Goal: Answer question/provide support

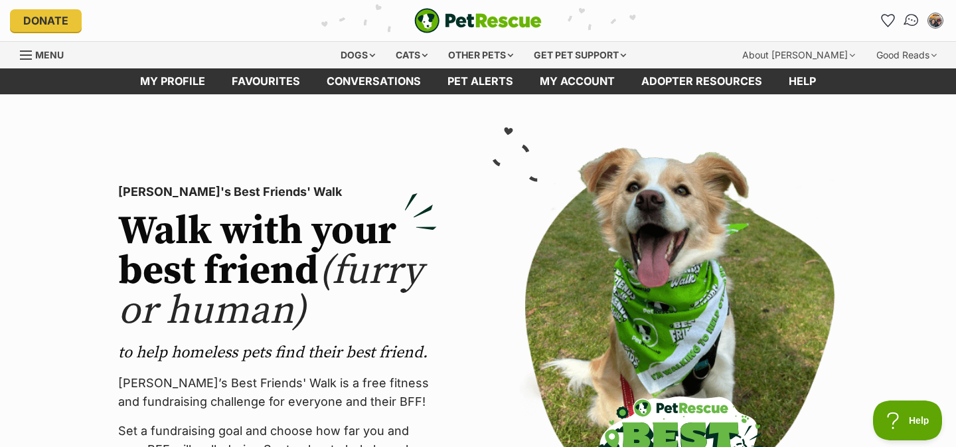
click at [913, 19] on img "Conversations" at bounding box center [912, 20] width 18 height 17
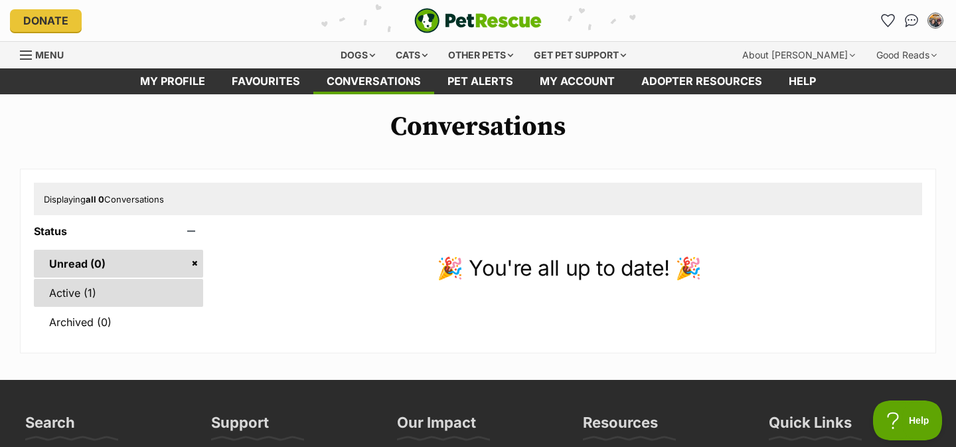
click at [94, 287] on link "Active (1)" at bounding box center [118, 293] width 169 height 28
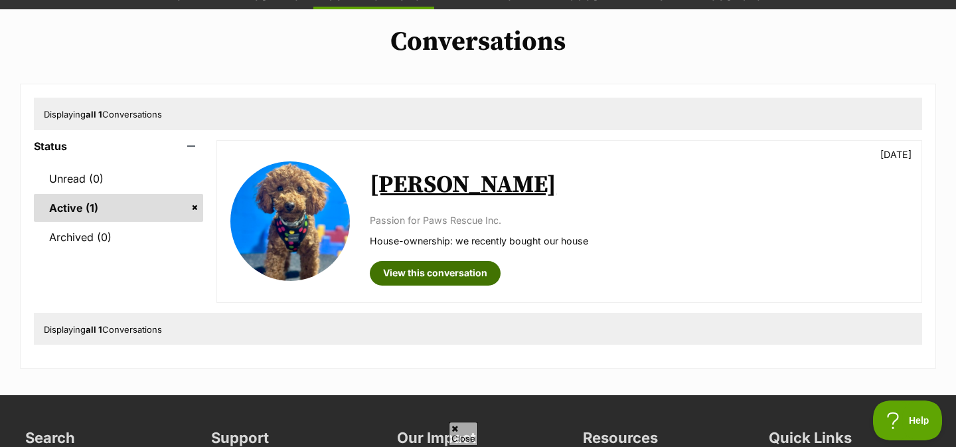
click at [413, 276] on link "View this conversation" at bounding box center [435, 273] width 131 height 24
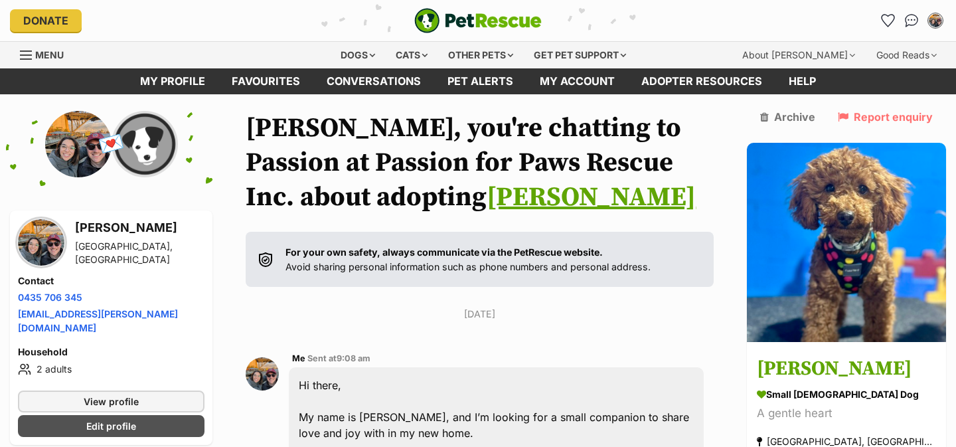
click at [487, 195] on link "Rhett" at bounding box center [591, 197] width 209 height 33
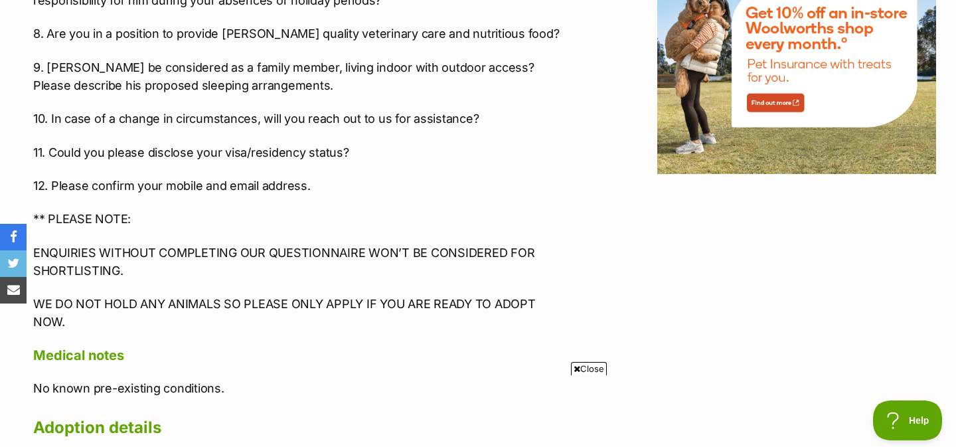
scroll to position [1771, 0]
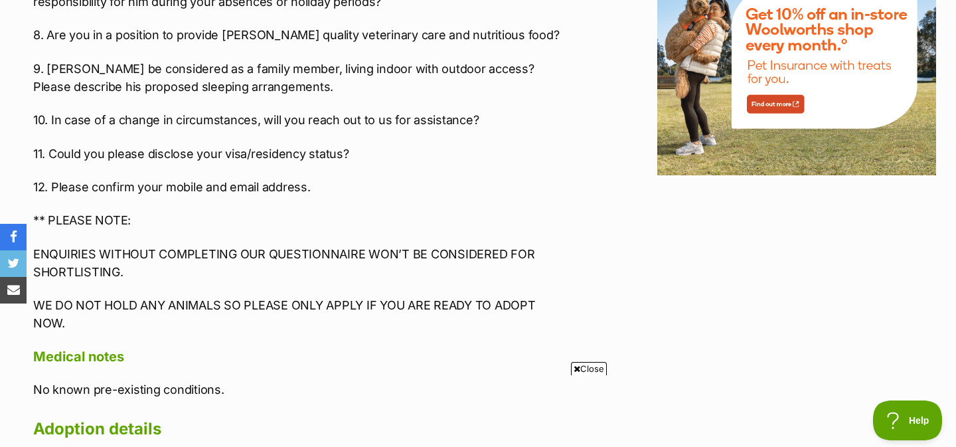
click at [231, 296] on p "WE DO NOT HOLD ANY ANIMALS SO PLEASE ONLY APPLY IF YOU ARE READY TO ADOPT NOW." at bounding box center [301, 314] width 536 height 36
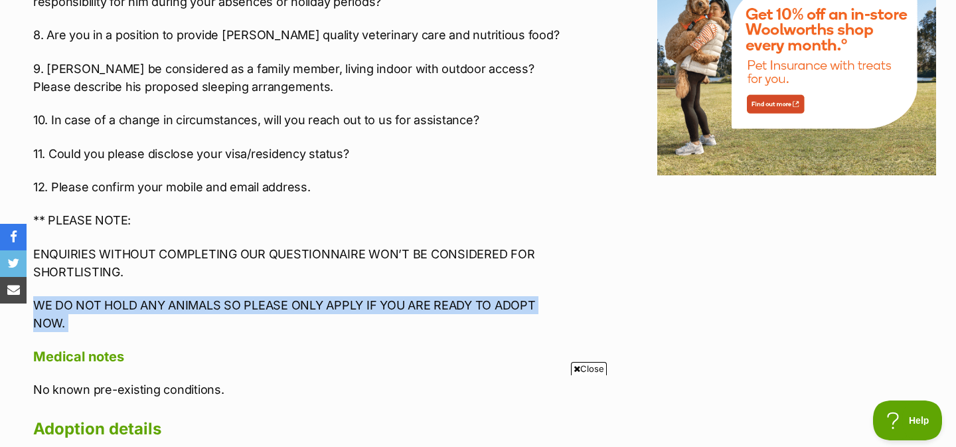
click at [231, 296] on p "WE DO NOT HOLD ANY ANIMALS SO PLEASE ONLY APPLY IF YOU ARE READY TO ADOPT NOW." at bounding box center [301, 314] width 536 height 36
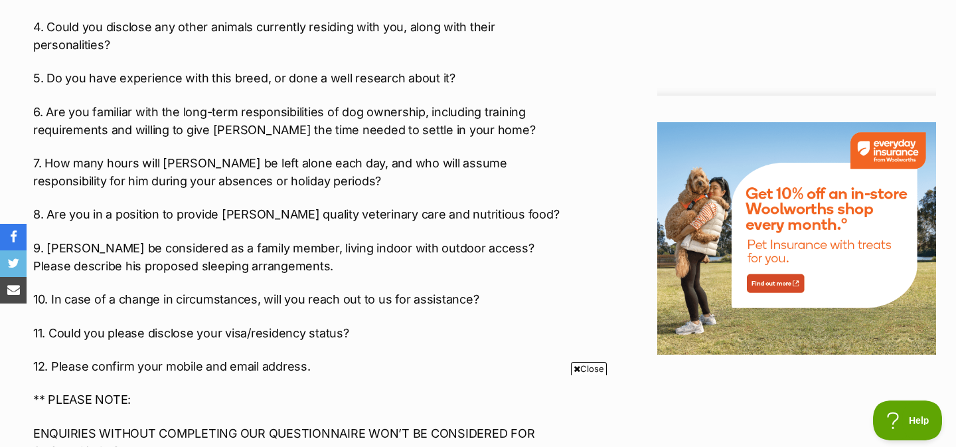
scroll to position [1588, 0]
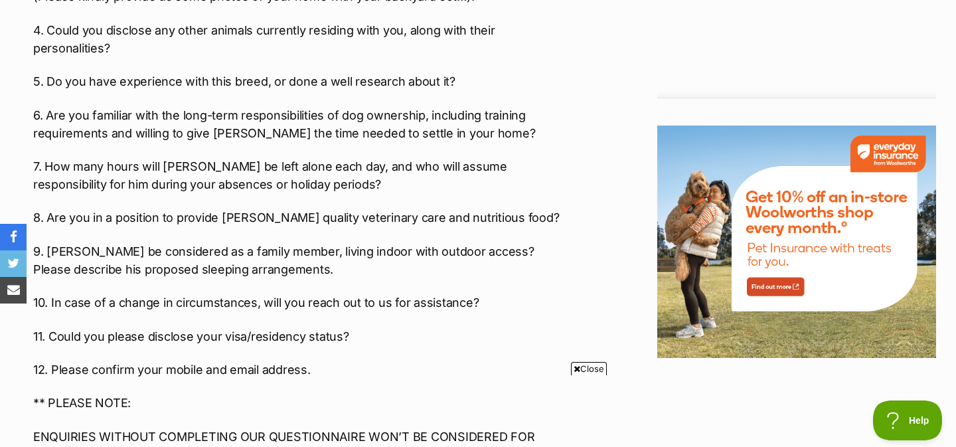
click at [256, 427] on p "ENQUIRIES WITHOUT COMPLETING OUR QUESTIONNAIRE WON’T BE CONSIDERED FOR SHORTLIS…" at bounding box center [301, 445] width 536 height 36
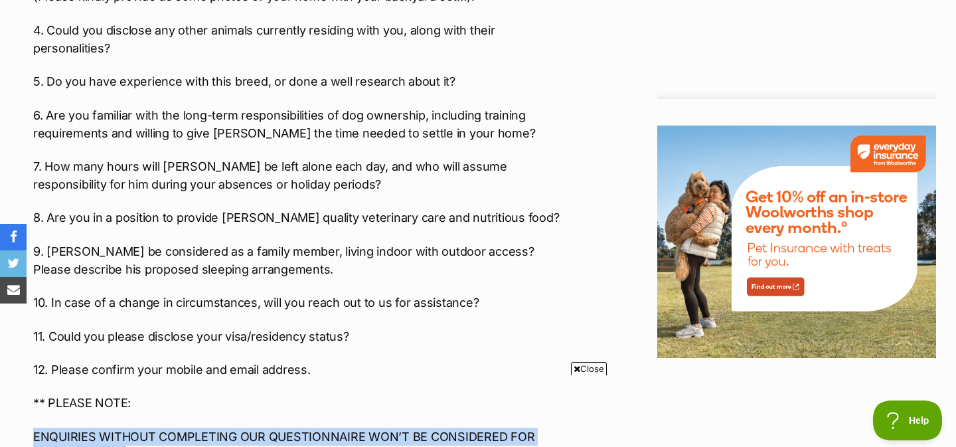
click at [256, 427] on p "ENQUIRIES WITHOUT COMPLETING OUR QUESTIONNAIRE WON’T BE CONSIDERED FOR SHORTLIS…" at bounding box center [301, 445] width 536 height 36
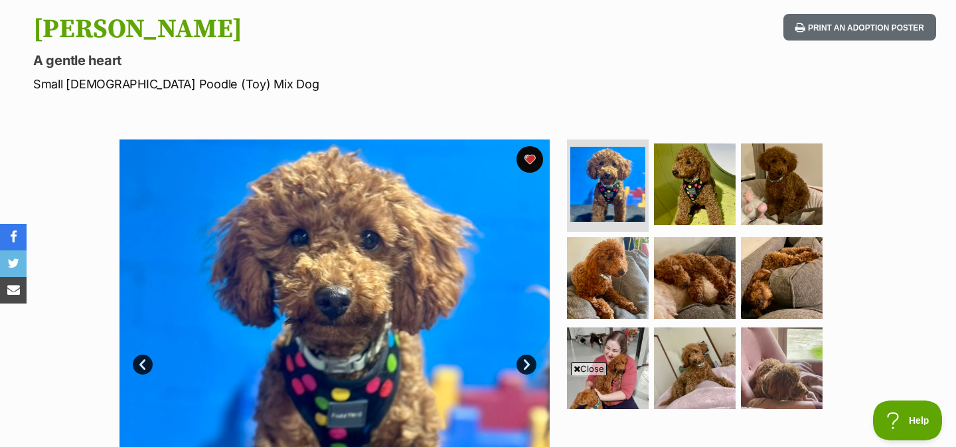
scroll to position [173, 0]
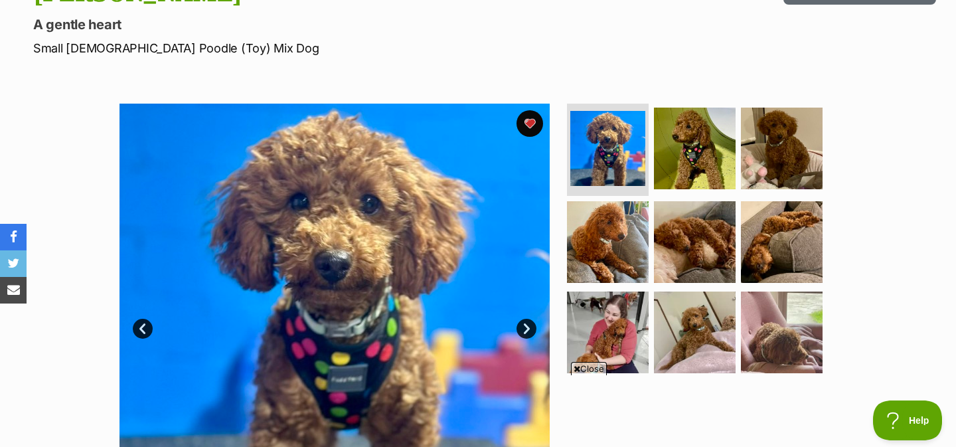
click at [521, 333] on link "Next" at bounding box center [526, 329] width 20 height 20
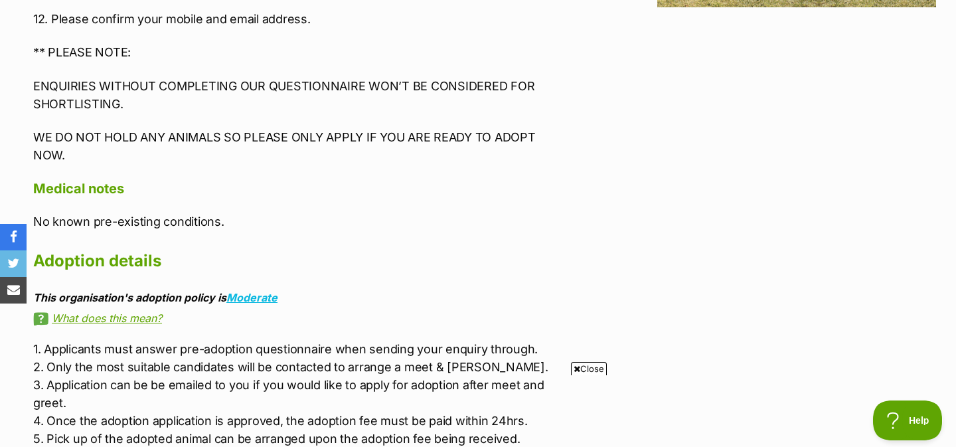
scroll to position [1951, 0]
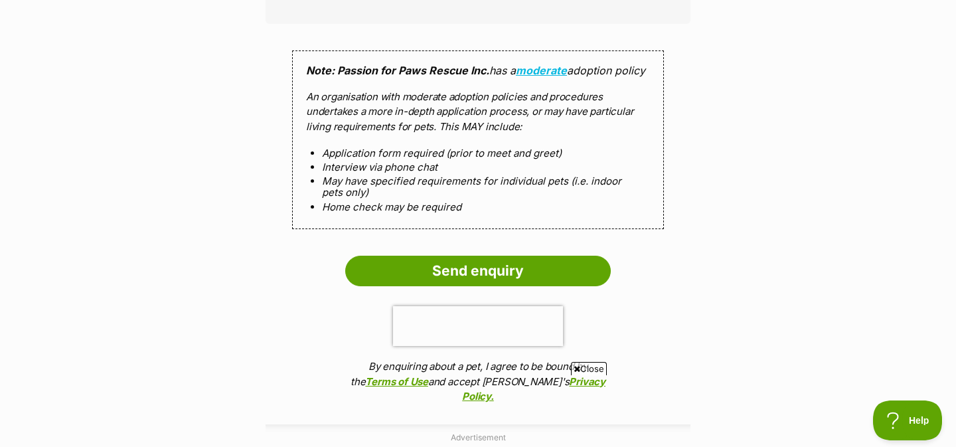
scroll to position [1312, 0]
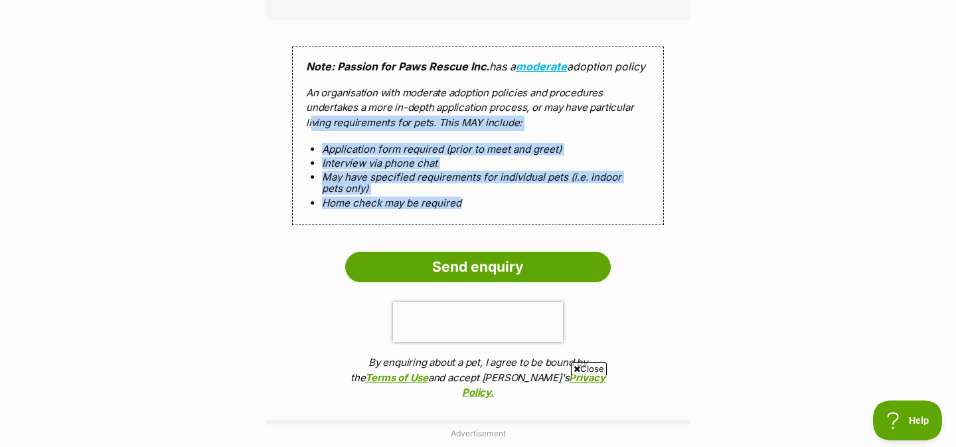
drag, startPoint x: 477, startPoint y: 183, endPoint x: 312, endPoint y: 100, distance: 185.2
click at [312, 100] on div "Note: Passion for Paws Rescue Inc. has a moderate adoption policy An organisati…" at bounding box center [478, 135] width 372 height 179
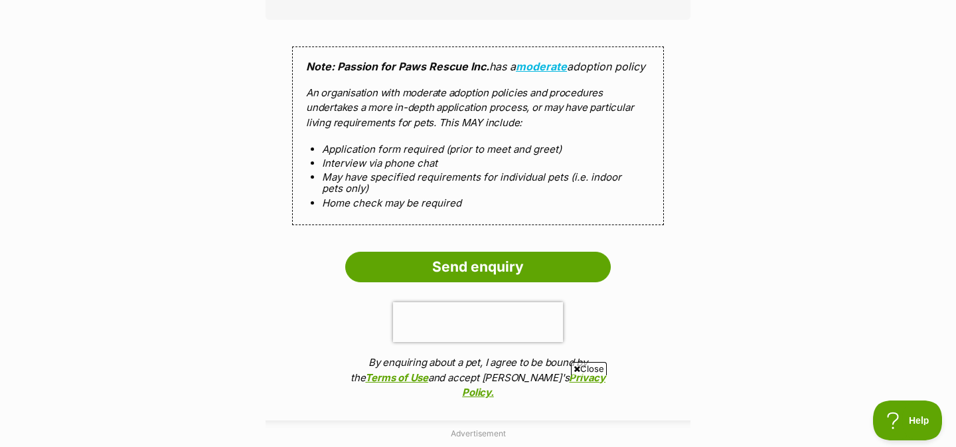
click at [350, 87] on p "An organisation with moderate adoption policies and procedures undertakes a mor…" at bounding box center [478, 108] width 344 height 45
click at [351, 87] on p "An organisation with moderate adoption policies and procedures undertakes a mor…" at bounding box center [478, 108] width 344 height 45
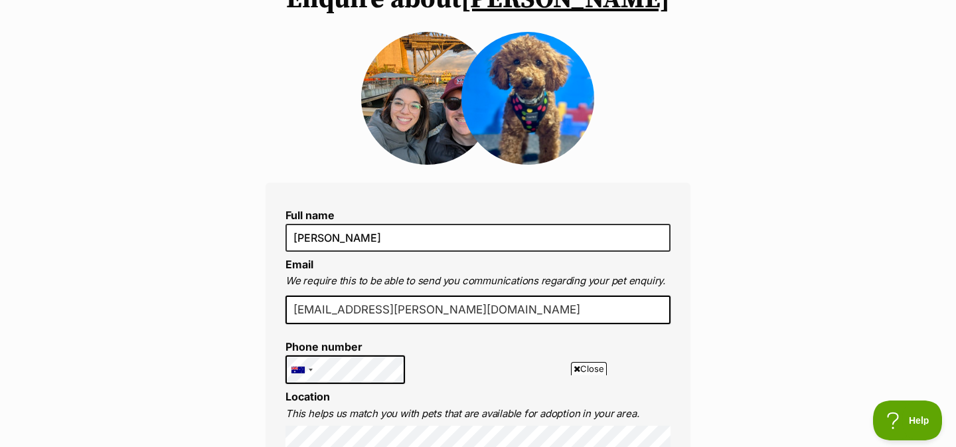
scroll to position [110, 0]
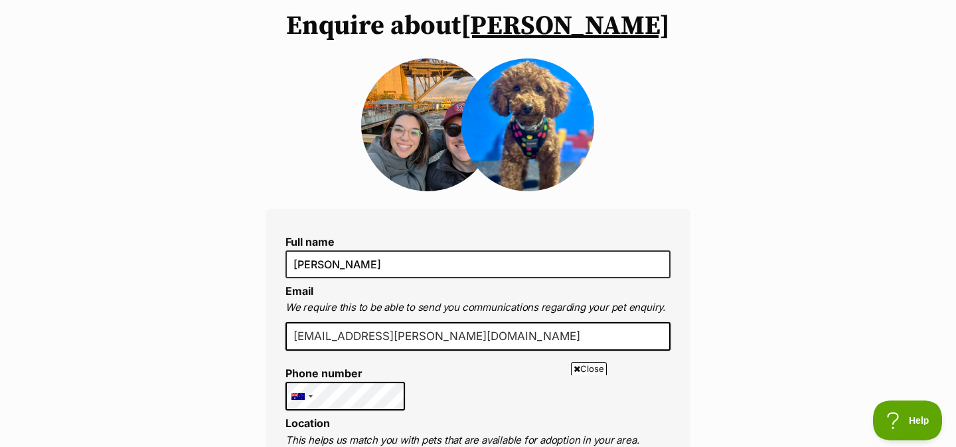
click at [412, 115] on img at bounding box center [427, 124] width 133 height 133
click at [411, 79] on img at bounding box center [427, 124] width 133 height 133
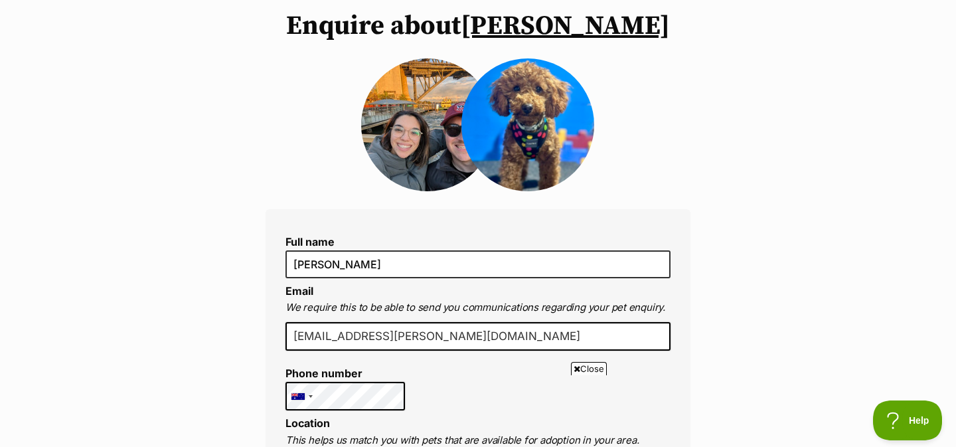
click at [576, 33] on link "Rhett" at bounding box center [565, 25] width 209 height 33
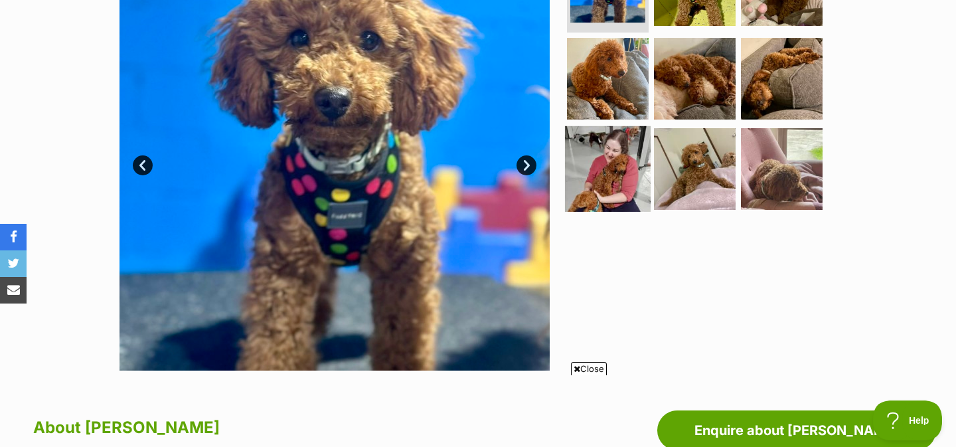
click at [607, 188] on img at bounding box center [608, 169] width 86 height 86
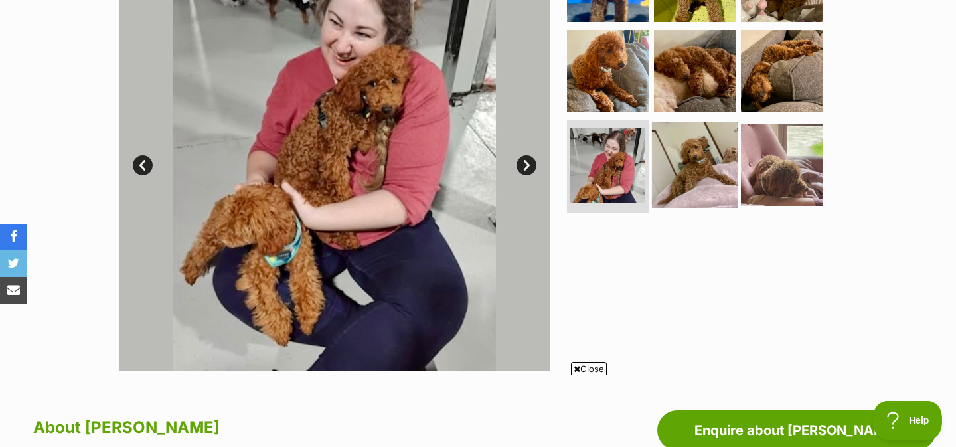
click at [668, 152] on img at bounding box center [695, 165] width 86 height 86
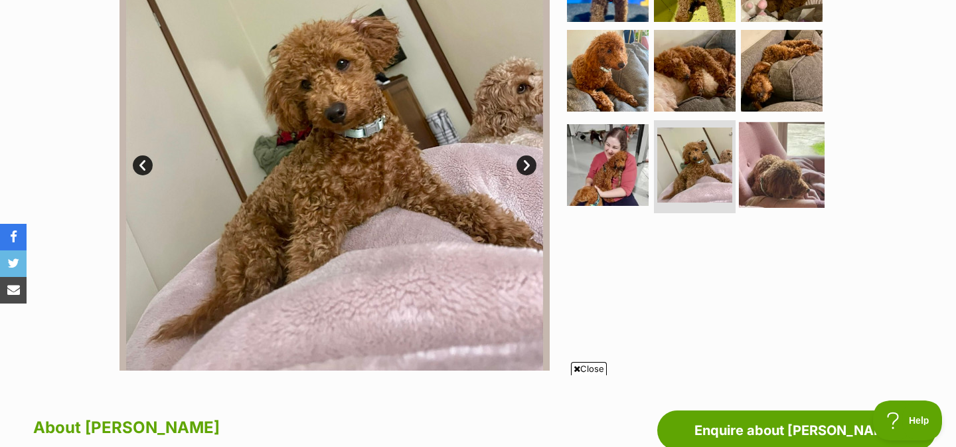
click at [763, 145] on img at bounding box center [782, 165] width 86 height 86
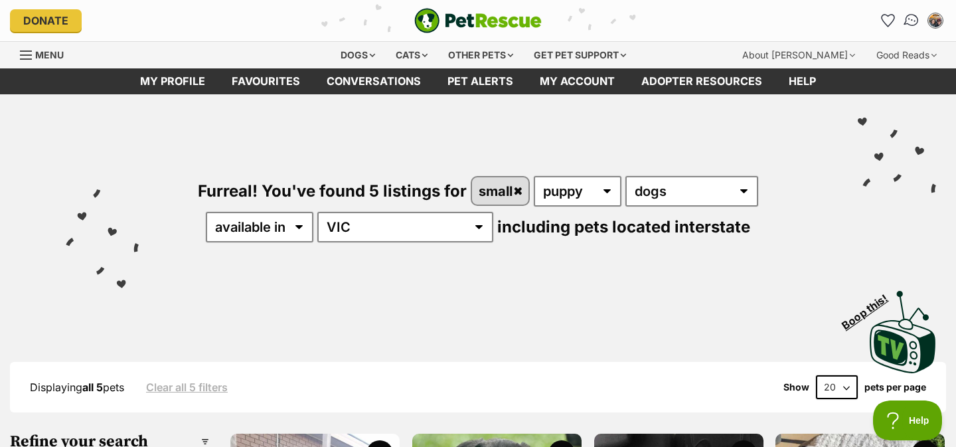
click at [909, 13] on img "Conversations" at bounding box center [912, 20] width 18 height 17
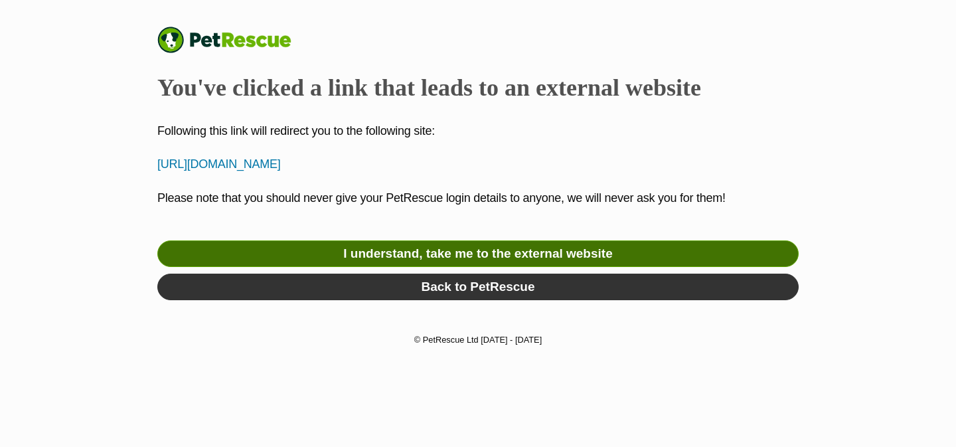
click at [398, 262] on link "I understand, take me to the external website" at bounding box center [477, 253] width 641 height 27
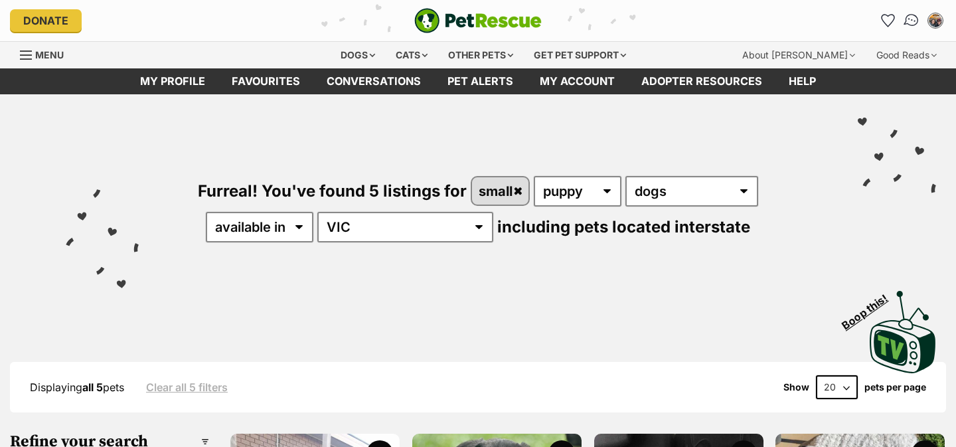
click at [907, 18] on img "Conversations" at bounding box center [912, 20] width 18 height 17
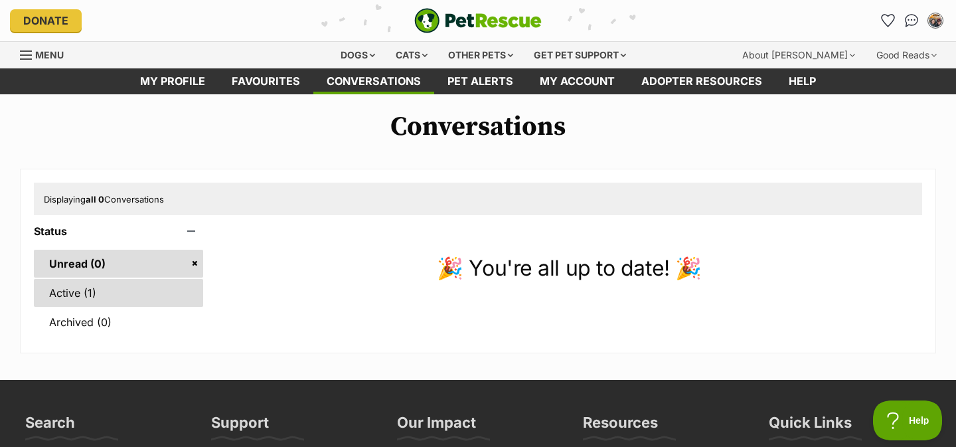
click at [108, 293] on link "Active (1)" at bounding box center [118, 293] width 169 height 28
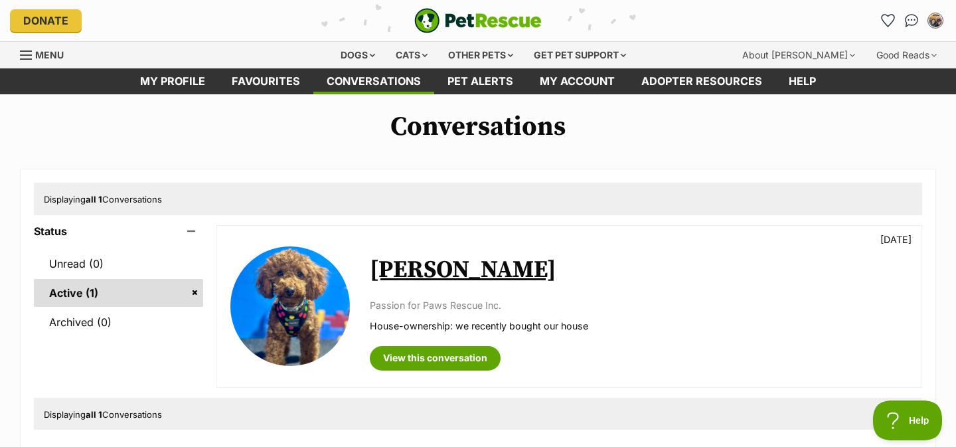
click at [398, 273] on link "[PERSON_NAME]" at bounding box center [463, 270] width 187 height 30
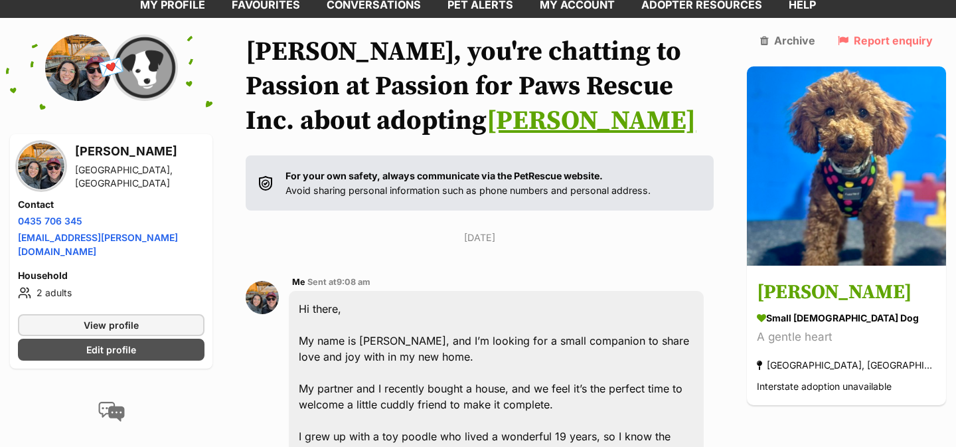
scroll to position [80, 0]
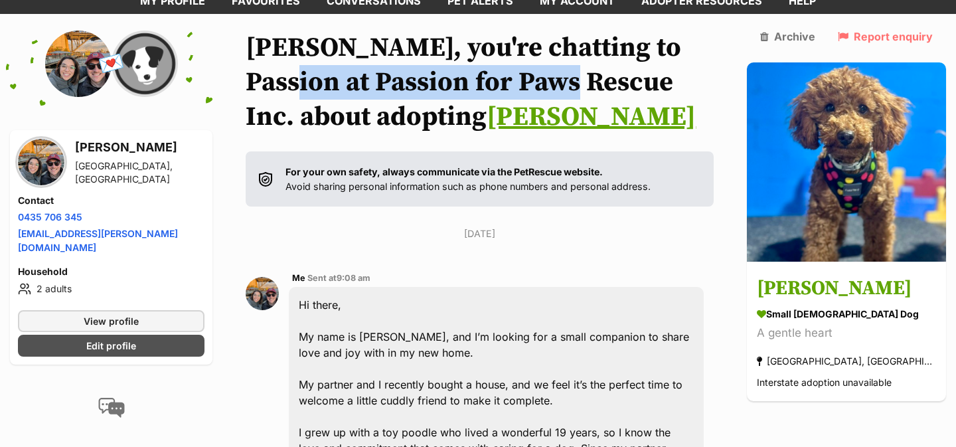
drag, startPoint x: 256, startPoint y: 82, endPoint x: 534, endPoint y: 80, distance: 278.1
copy h1 "Passion for Paws Rescu"
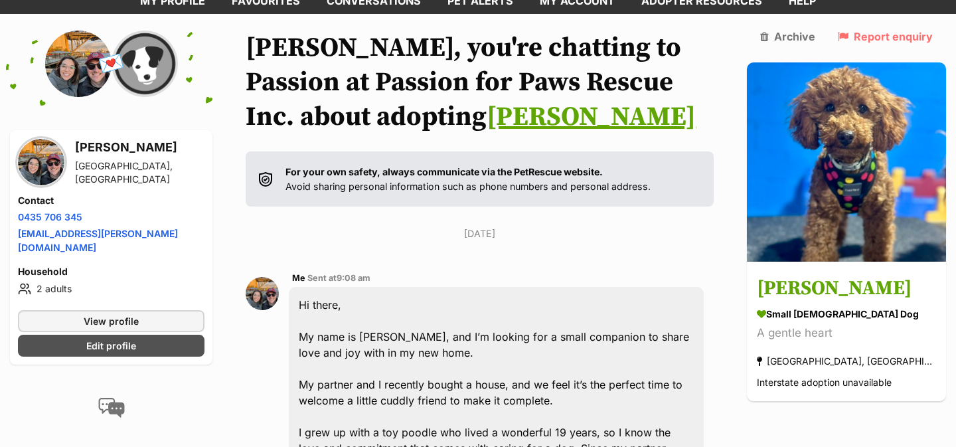
click at [612, 75] on h1 "Nadine, you're chatting to Passion at Passion for Paws Rescue Inc. about adopti…" at bounding box center [480, 83] width 468 height 104
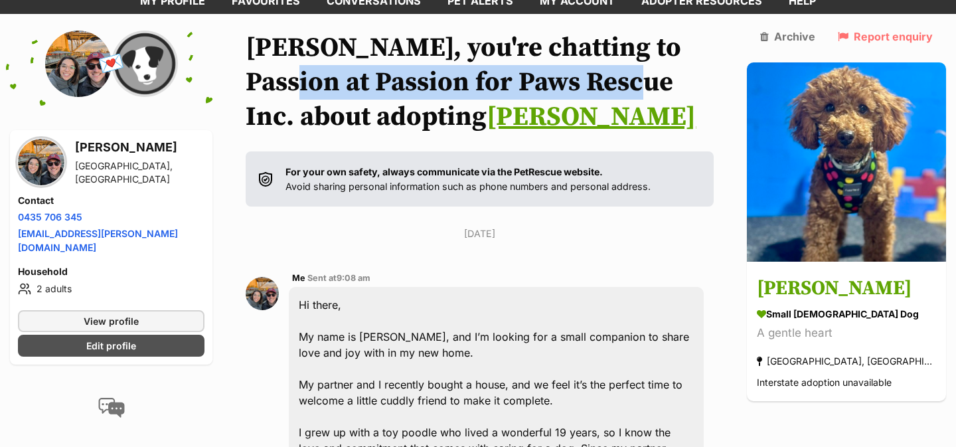
drag, startPoint x: 603, startPoint y: 87, endPoint x: 258, endPoint y: 80, distance: 345.2
click at [258, 80] on h1 "Nadine, you're chatting to Passion at Passion for Paws Rescue Inc. about adopti…" at bounding box center [480, 83] width 468 height 104
copy h1 "Passion for Paws Rescue Inc."
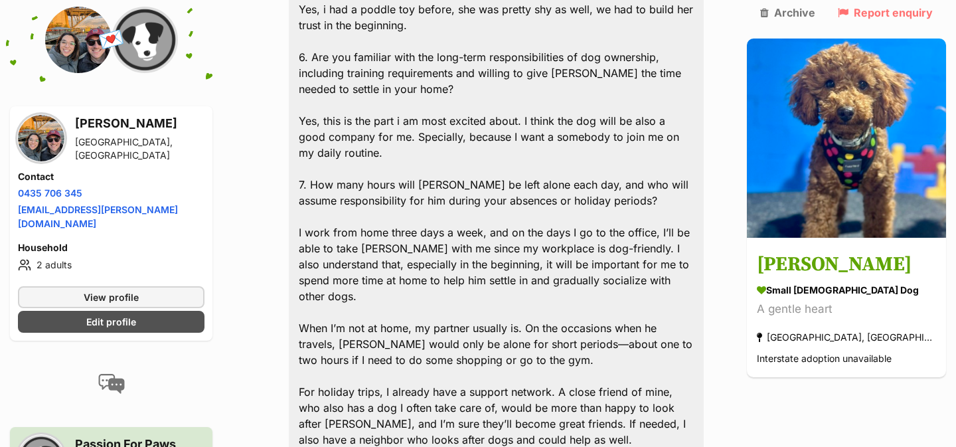
scroll to position [856, 0]
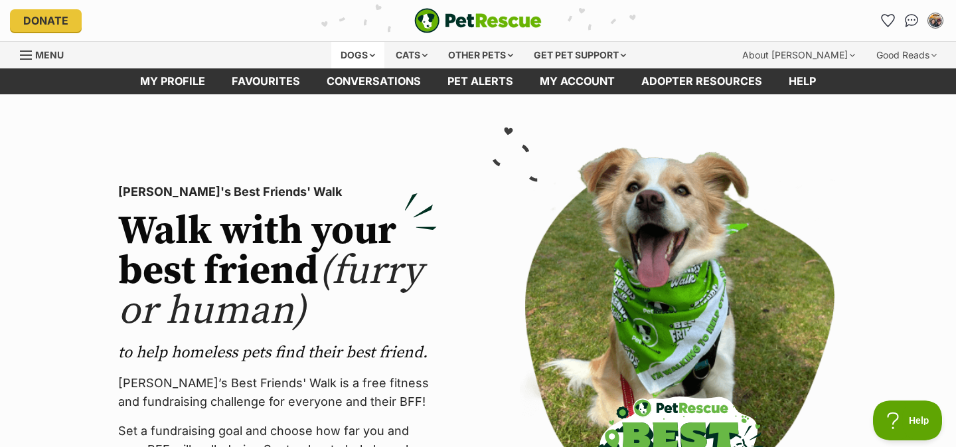
click at [352, 54] on div "Dogs" at bounding box center [357, 55] width 53 height 27
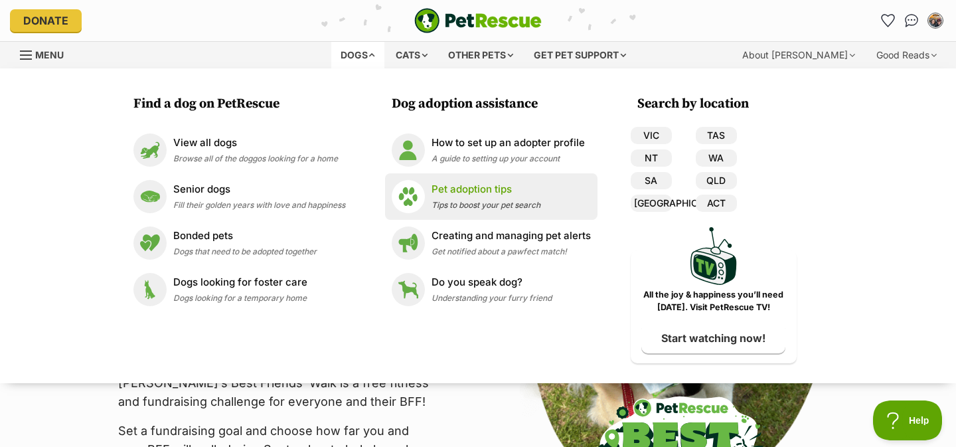
click at [473, 201] on span "Tips to boost your pet search" at bounding box center [485, 205] width 109 height 10
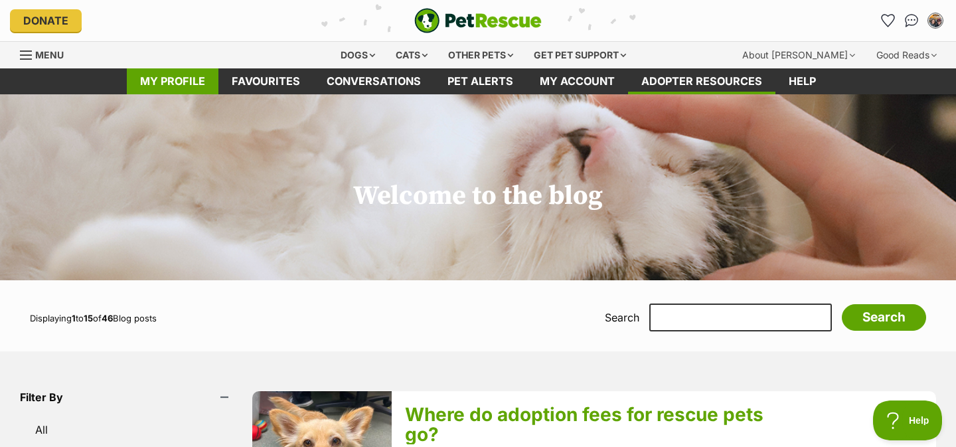
click at [193, 69] on link "My profile" at bounding box center [173, 81] width 92 height 26
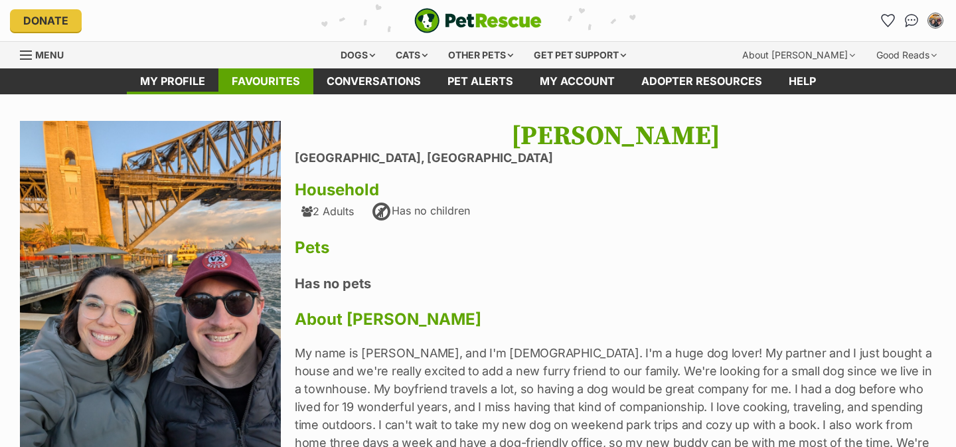
click at [280, 80] on link "Favourites" at bounding box center [265, 81] width 95 height 26
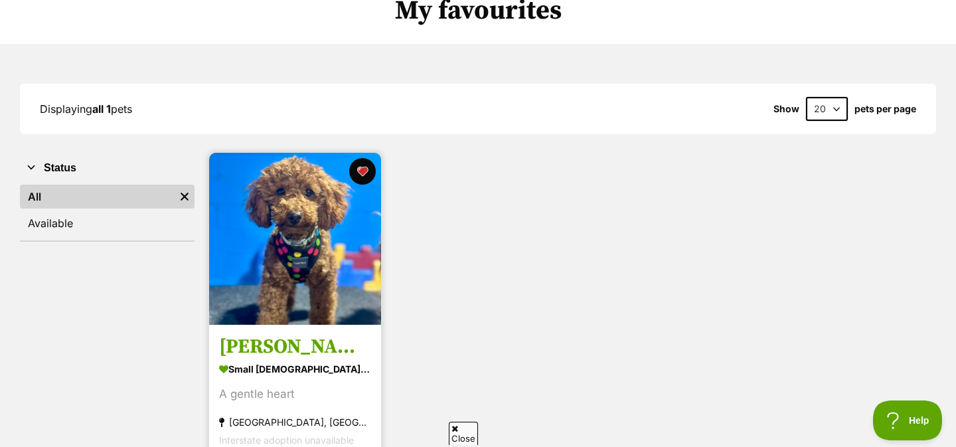
scroll to position [125, 0]
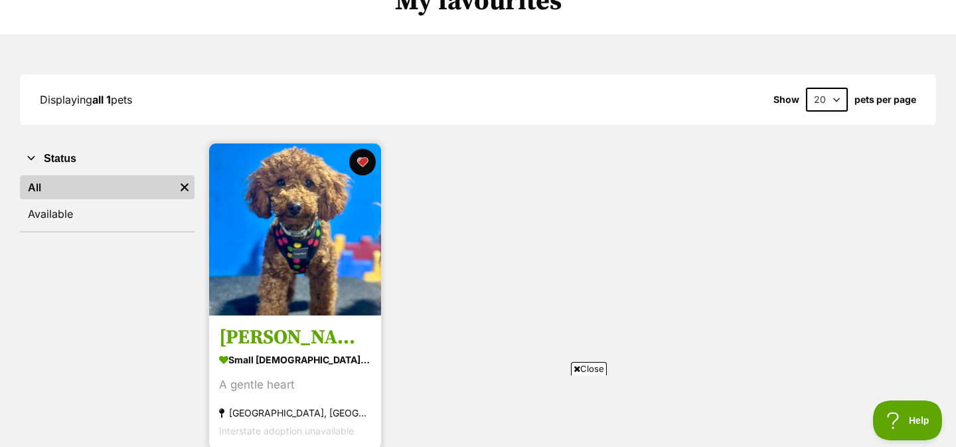
click at [274, 335] on h3 "[PERSON_NAME]" at bounding box center [295, 337] width 152 height 25
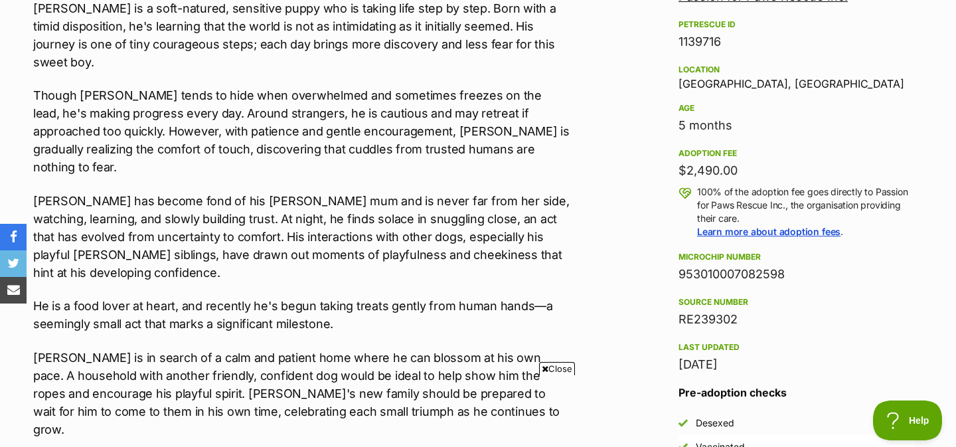
scroll to position [842, 0]
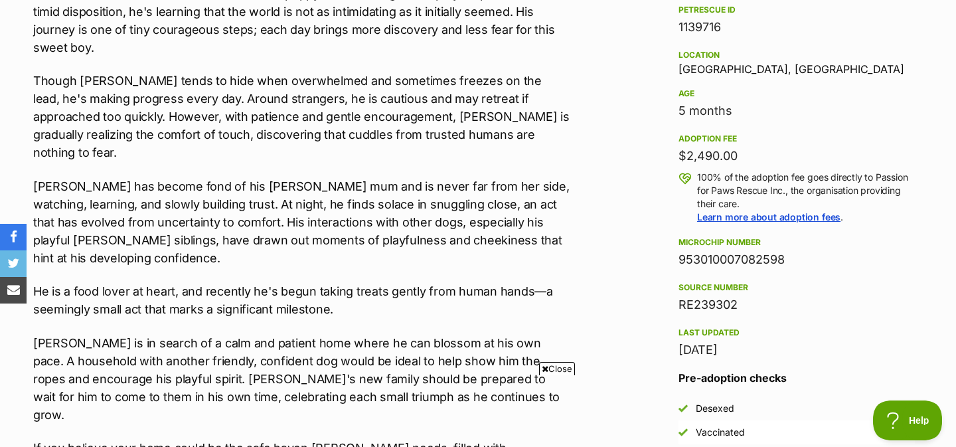
click at [704, 351] on div "[DATE]" at bounding box center [796, 350] width 236 height 19
click at [704, 351] on div "20 Sep, 2025" at bounding box center [796, 350] width 236 height 19
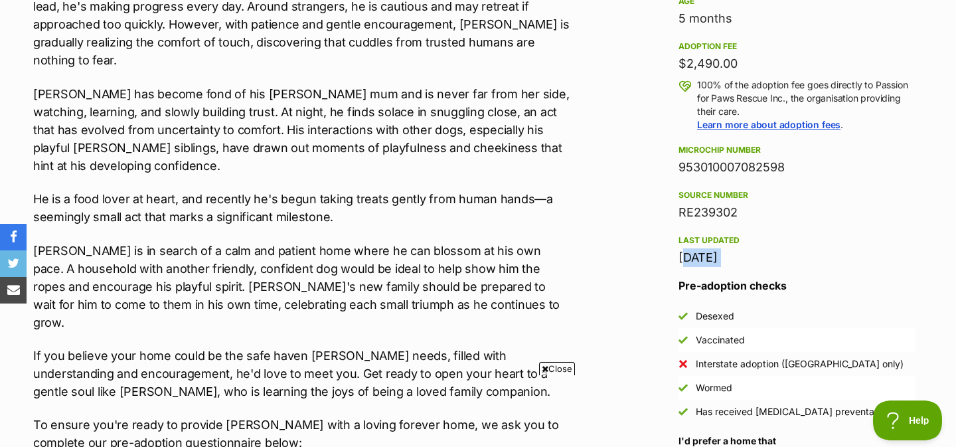
scroll to position [943, 0]
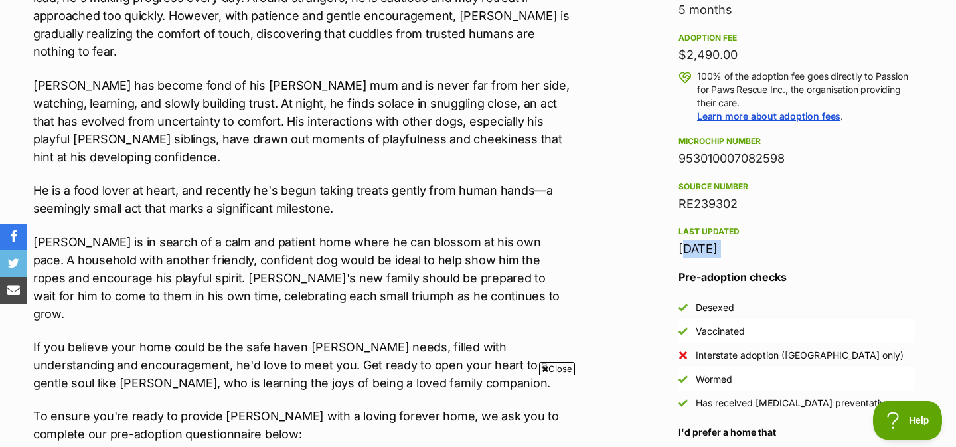
drag, startPoint x: 670, startPoint y: 231, endPoint x: 785, endPoint y: 262, distance: 119.0
click at [785, 255] on aside "Rescue group Passion for Paws Rescue Inc. PetRescue ID 1139716 Location Hughesd…" at bounding box center [796, 164] width 279 height 617
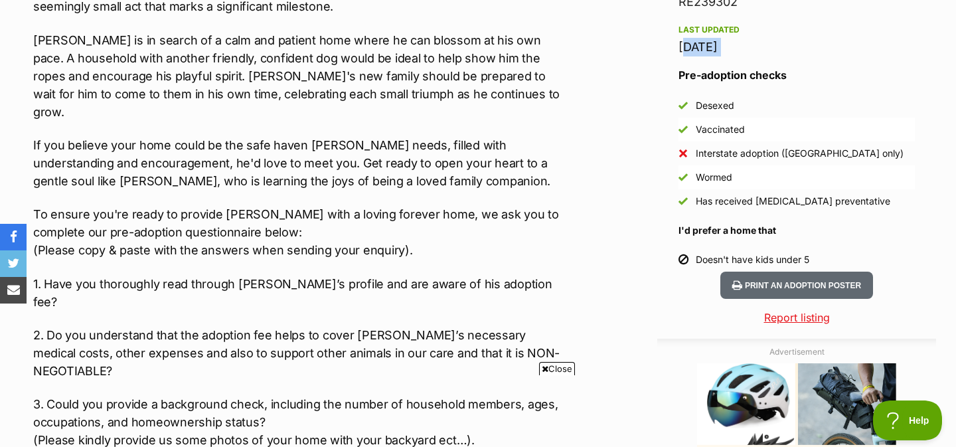
scroll to position [1146, 0]
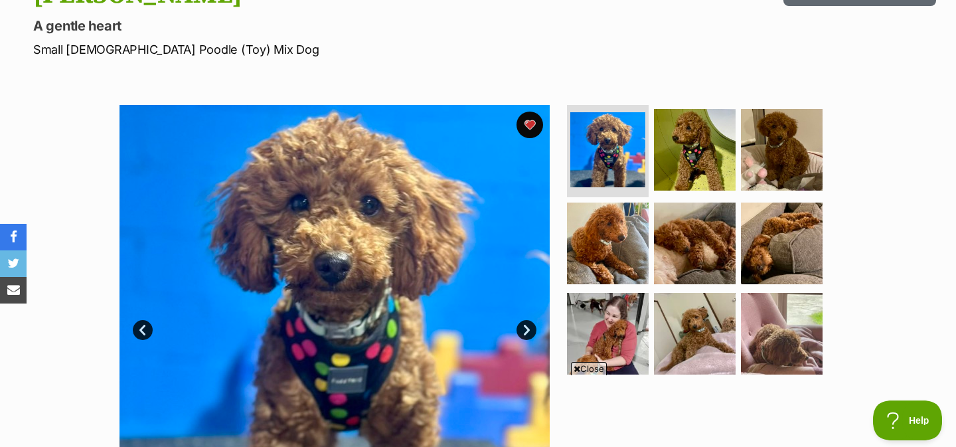
scroll to position [172, 0]
